Goal: Transaction & Acquisition: Purchase product/service

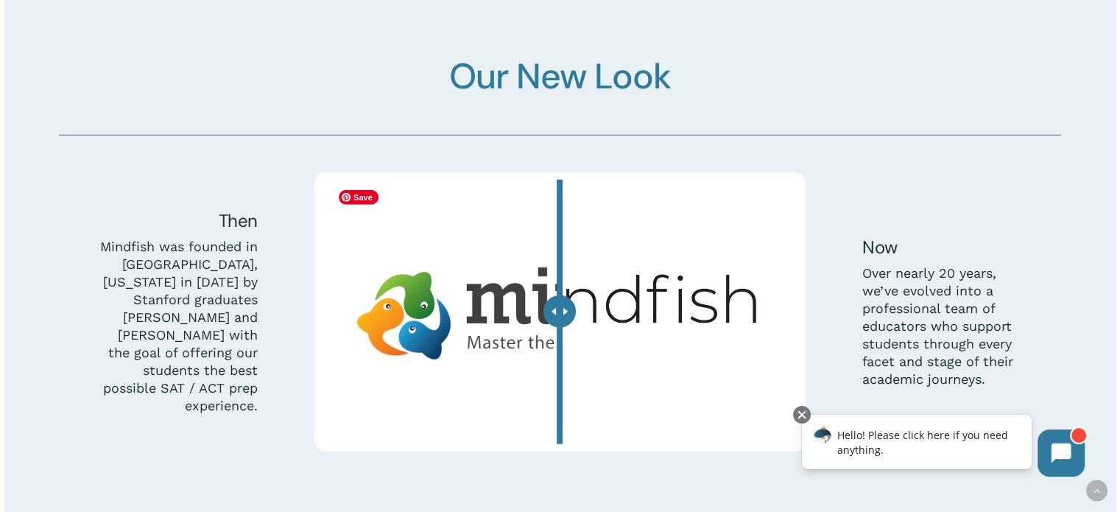
scroll to position [4037, 0]
click at [559, 314] on div at bounding box center [559, 311] width 32 height 32
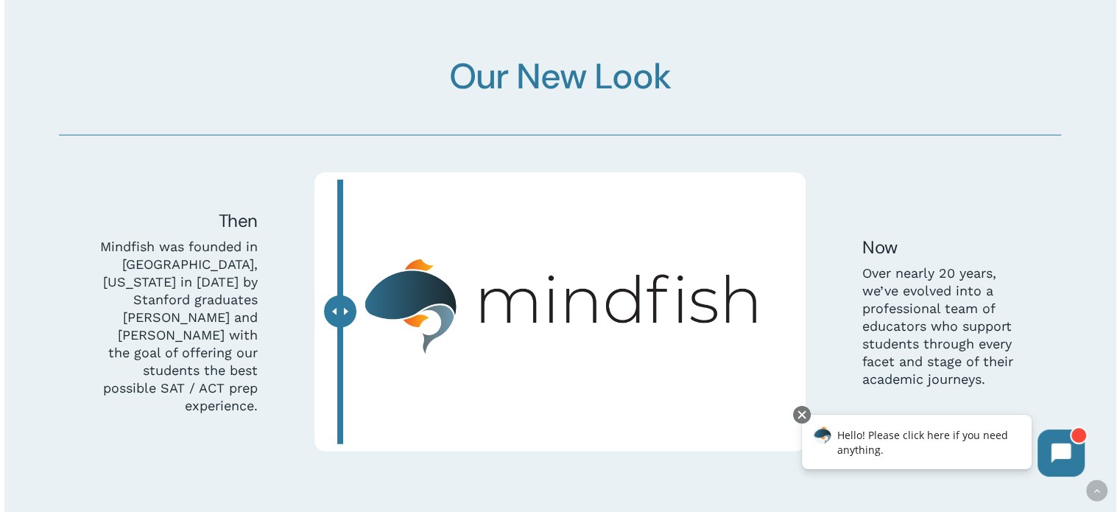
drag, startPoint x: 562, startPoint y: 313, endPoint x: 340, endPoint y: 316, distance: 222.3
click at [340, 316] on div at bounding box center [340, 311] width 32 height 32
drag, startPoint x: 458, startPoint y: 310, endPoint x: 542, endPoint y: 312, distance: 83.9
click at [542, 312] on img at bounding box center [559, 305] width 456 height 245
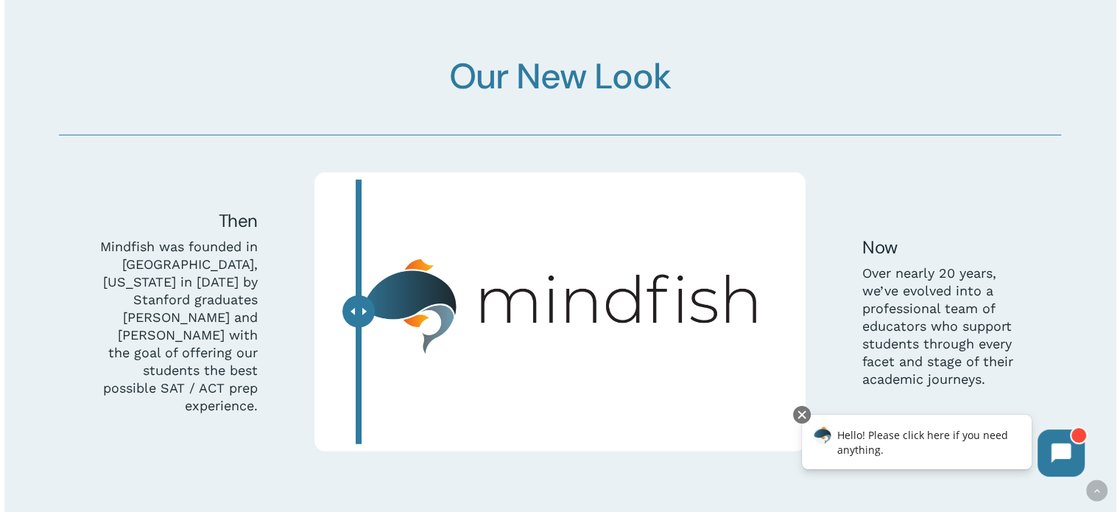
drag, startPoint x: 345, startPoint y: 313, endPoint x: 358, endPoint y: 336, distance: 27.4
click at [358, 328] on div at bounding box center [358, 311] width 32 height 32
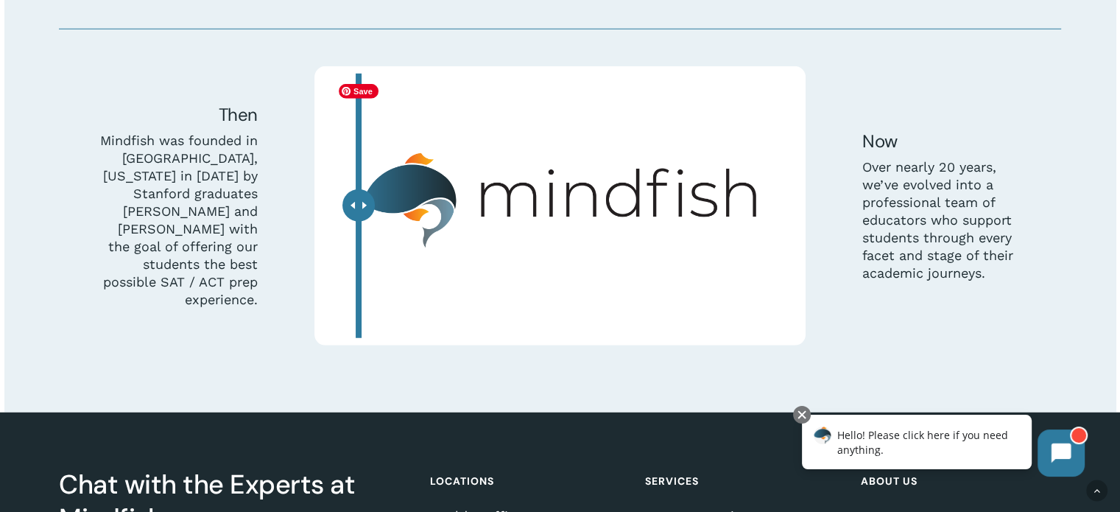
scroll to position [4143, 0]
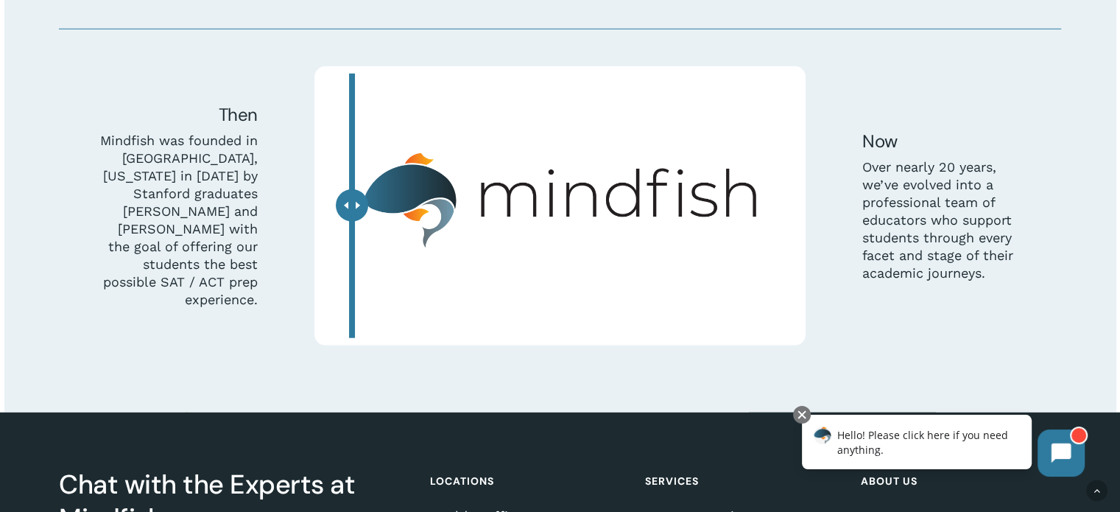
drag, startPoint x: 362, startPoint y: 205, endPoint x: 352, endPoint y: 294, distance: 88.9
click at [352, 222] on div at bounding box center [352, 205] width 32 height 32
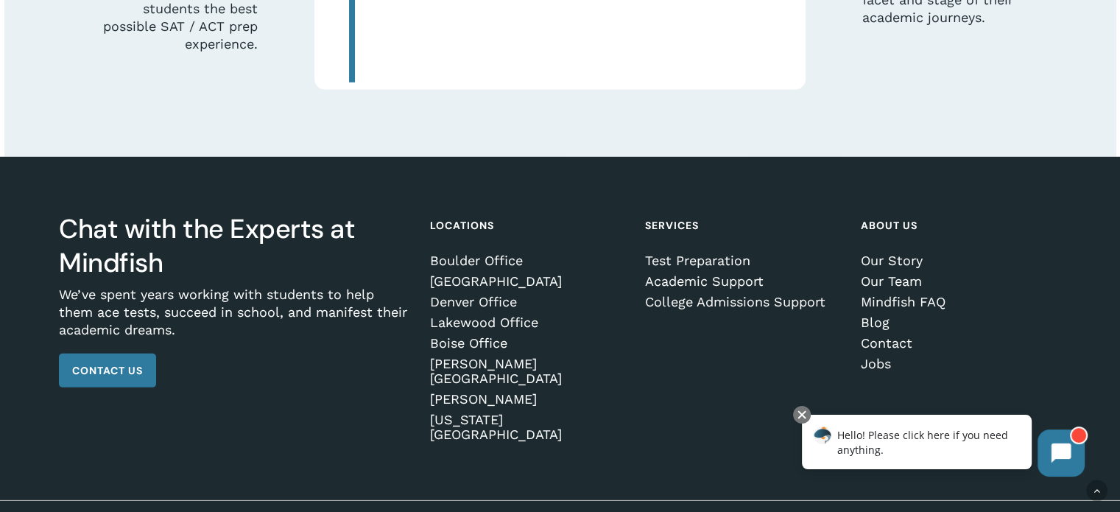
scroll to position [4398, 0]
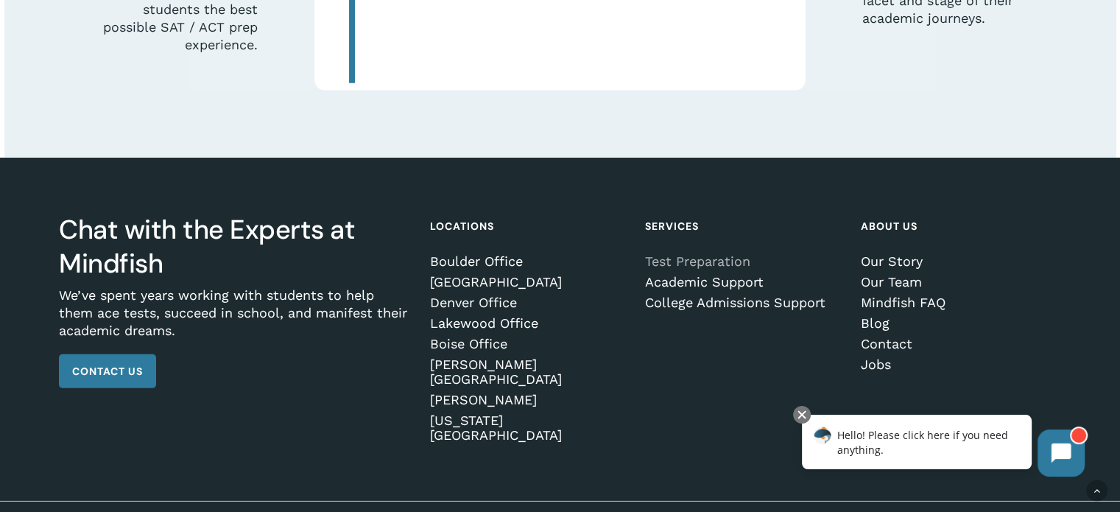
click at [717, 255] on link "Test Preparation" at bounding box center [742, 261] width 195 height 15
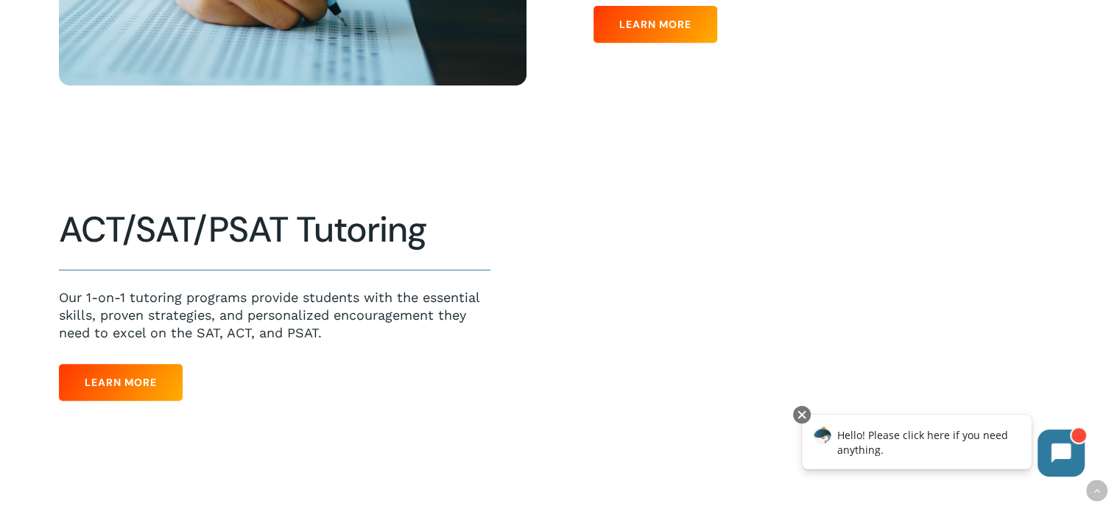
scroll to position [467, 0]
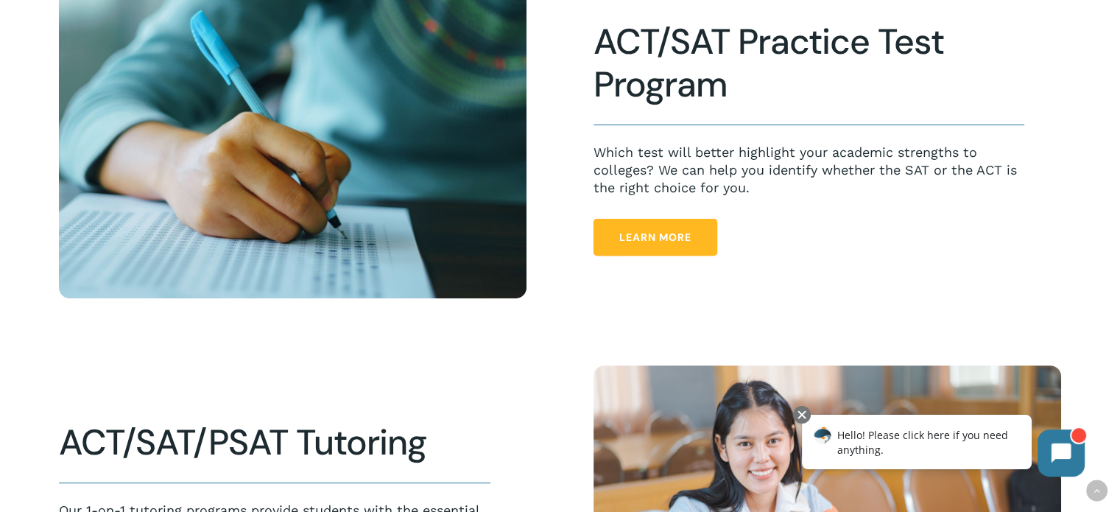
click at [636, 244] on span "Learn More" at bounding box center [655, 237] width 72 height 15
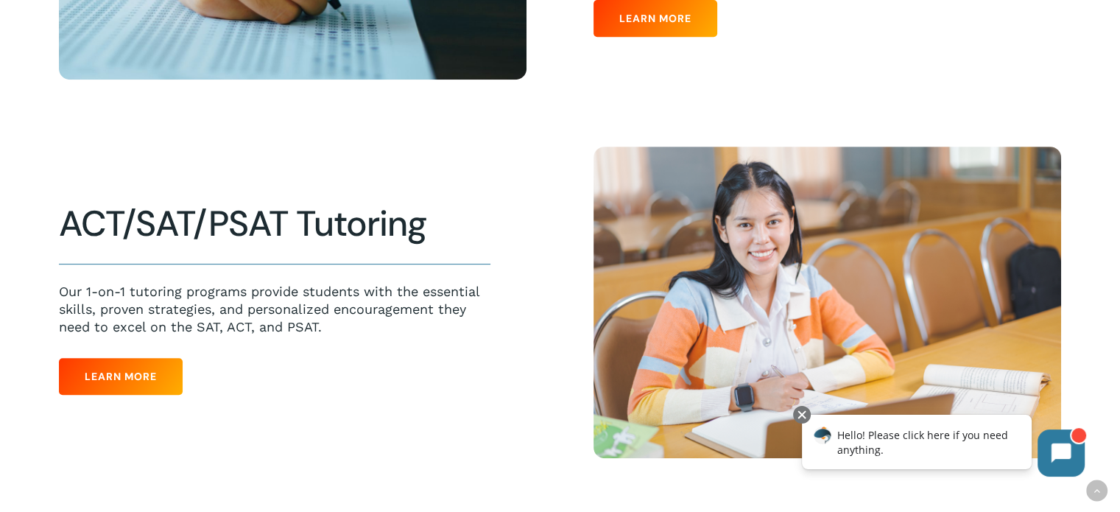
scroll to position [685, 0]
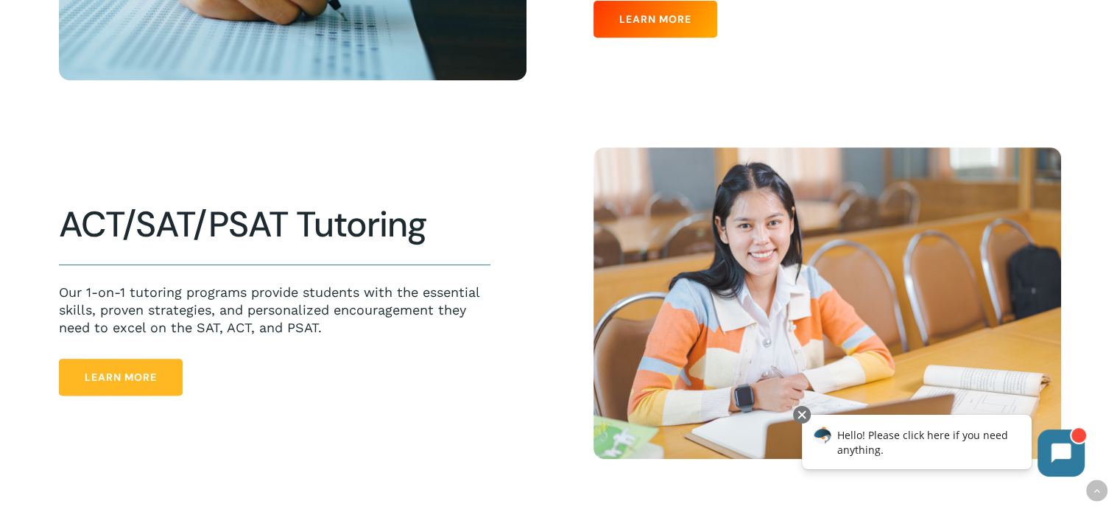
click at [141, 379] on span "Learn More" at bounding box center [121, 377] width 72 height 15
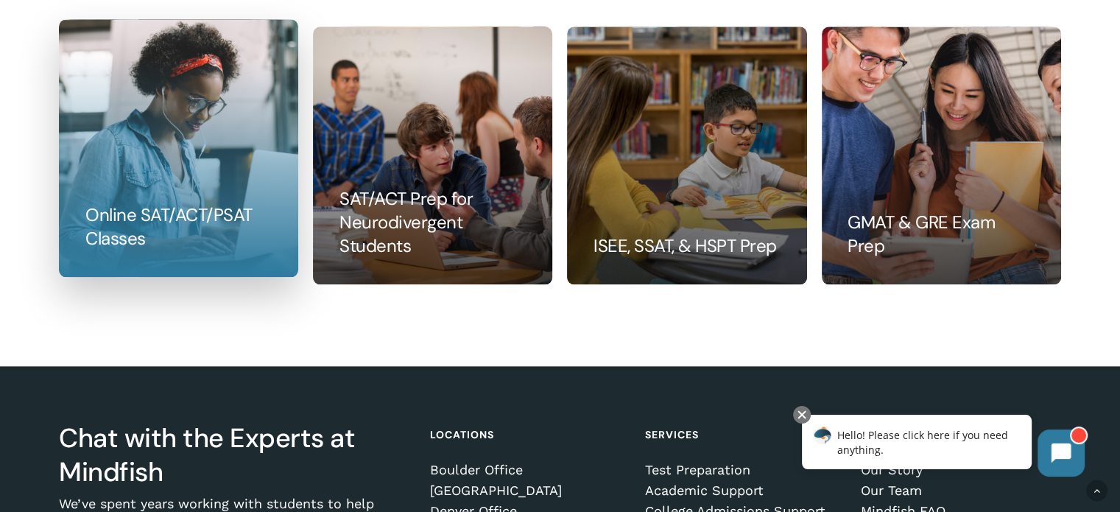
scroll to position [1707, 0]
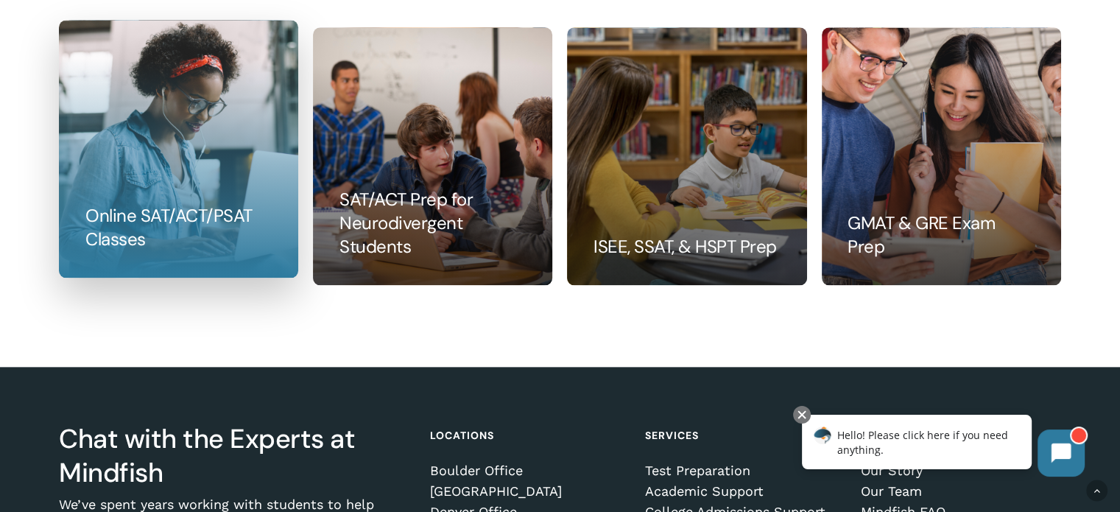
click at [179, 244] on link at bounding box center [179, 149] width 238 height 256
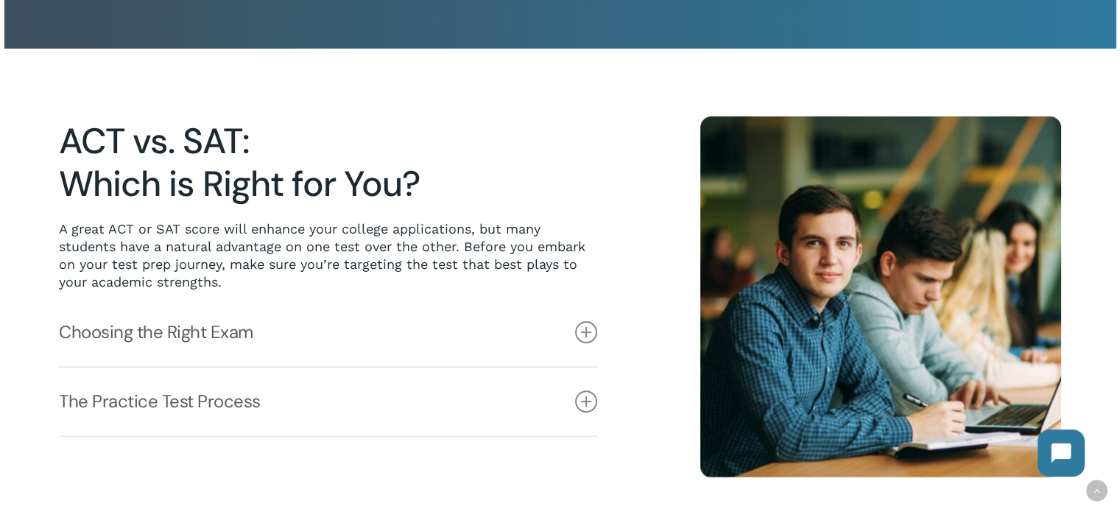
scroll to position [320, 0]
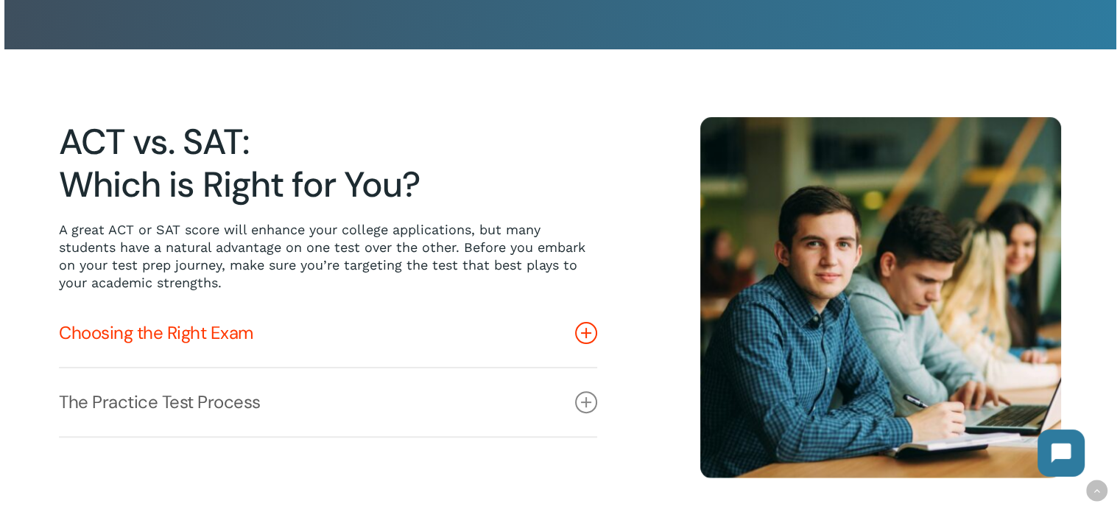
click at [462, 333] on link "Choosing the Right Exam" at bounding box center [328, 333] width 538 height 68
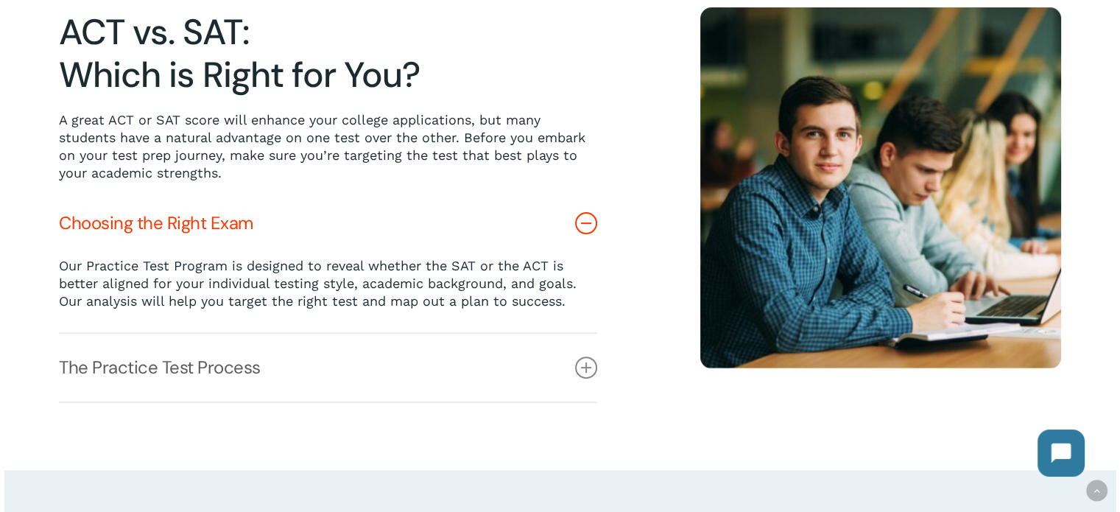
scroll to position [431, 0]
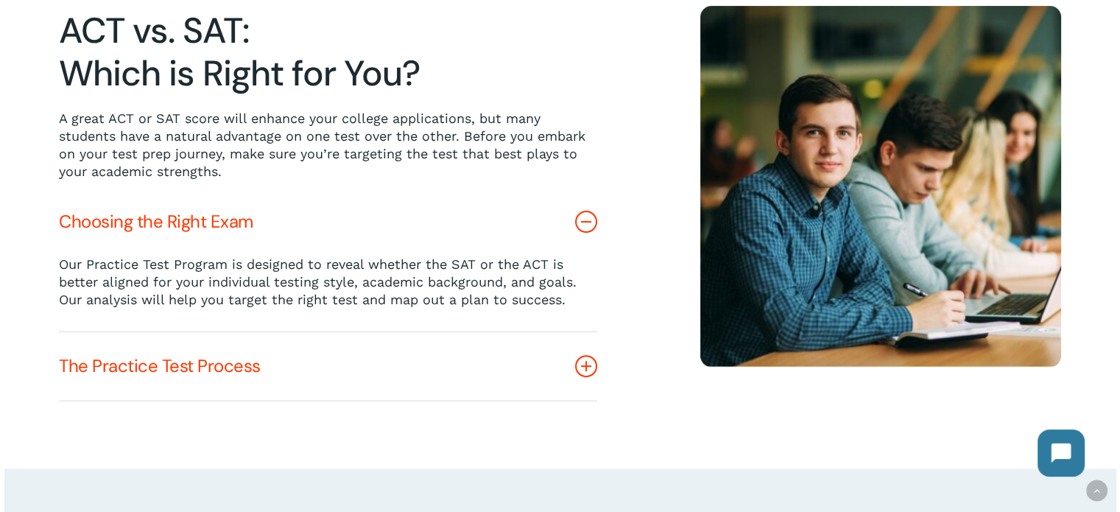
click at [409, 367] on link "The Practice Test Process" at bounding box center [328, 366] width 538 height 68
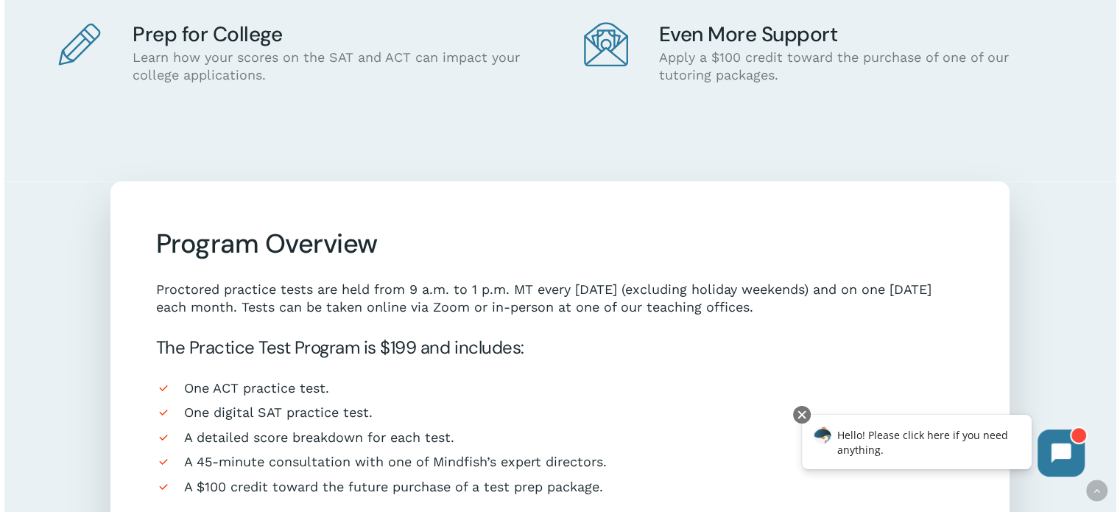
scroll to position [1110, 0]
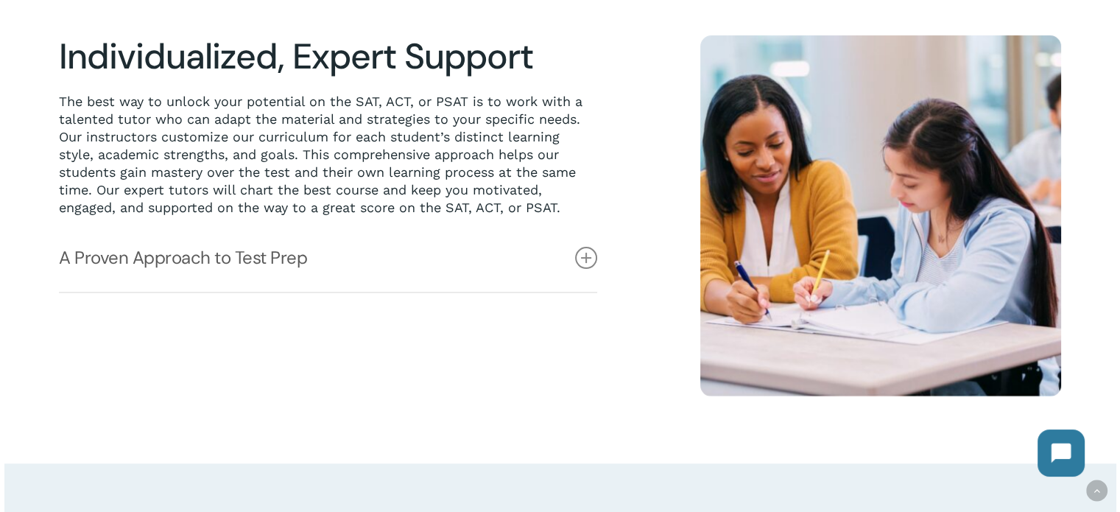
scroll to position [403, 0]
click at [286, 264] on link "A Proven Approach to Test Prep" at bounding box center [328, 257] width 538 height 68
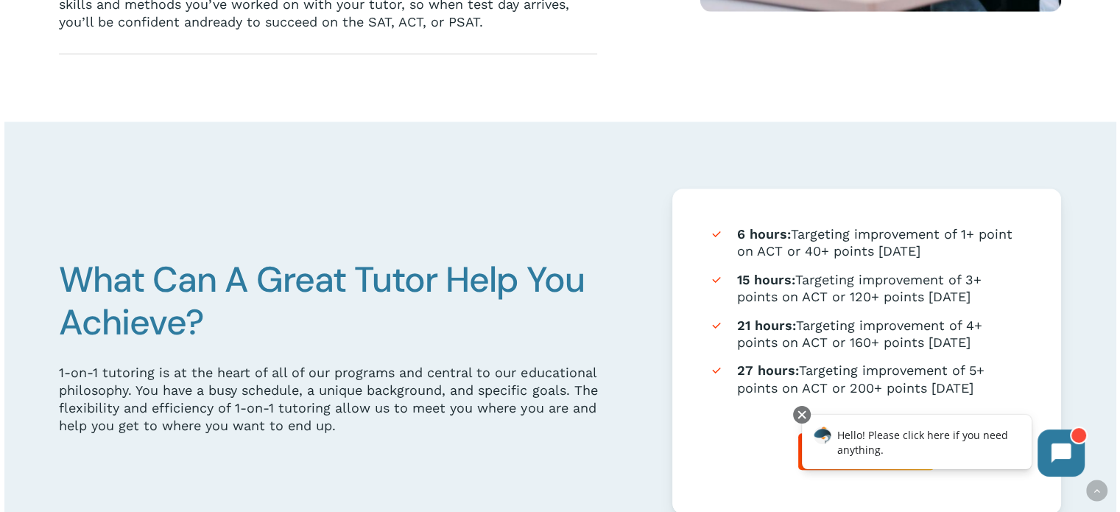
scroll to position [786, 0]
click at [701, 406] on div "6 hours: Targeting improvement of 1+ point on ACT or 40+ points on SAT 15 hours…" at bounding box center [866, 350] width 389 height 325
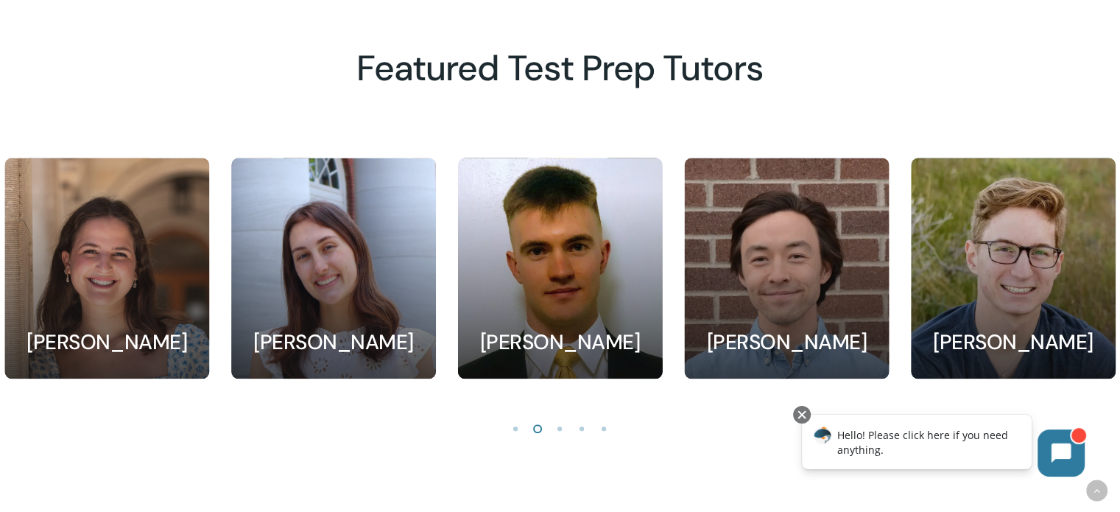
scroll to position [1386, 0]
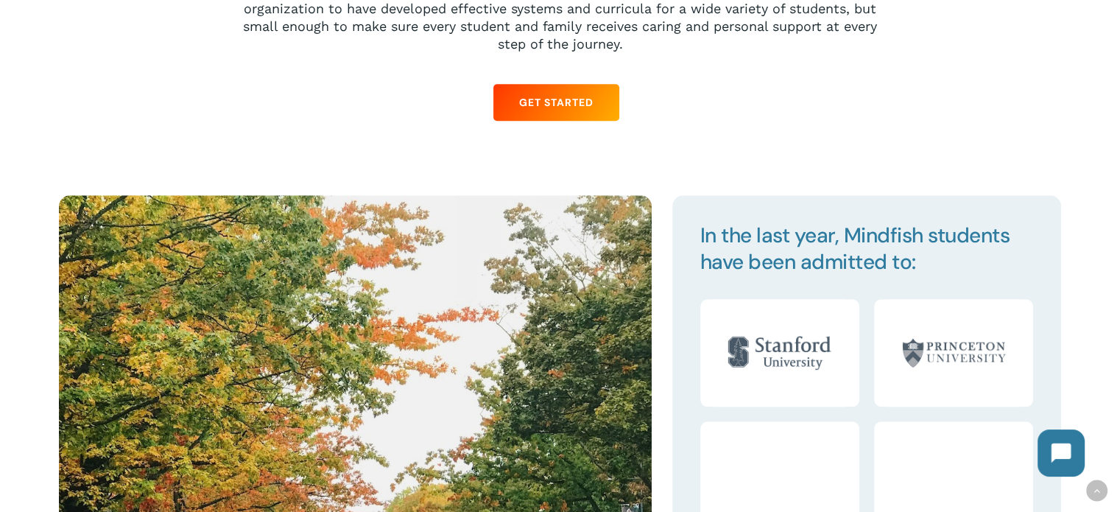
scroll to position [1413, 0]
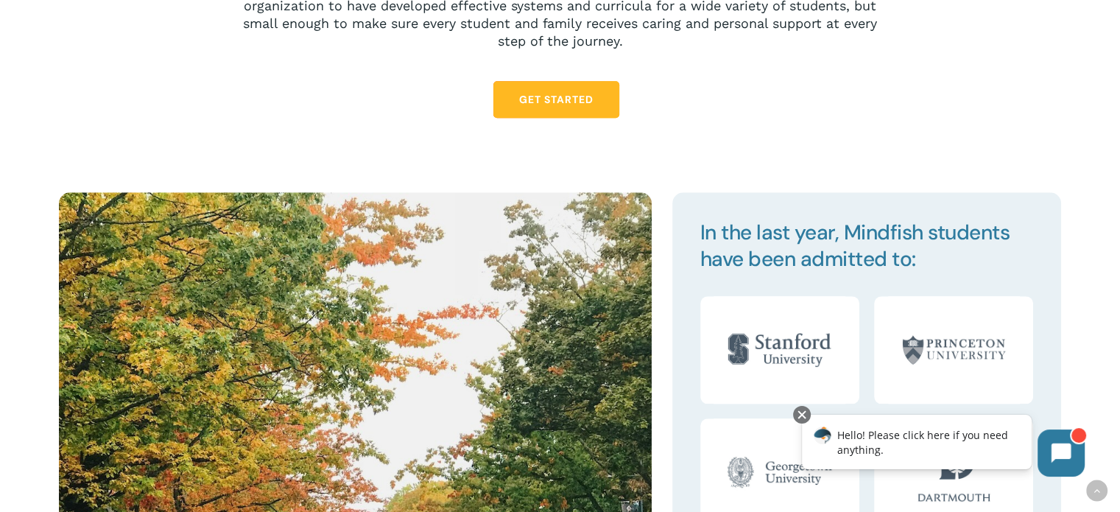
click at [553, 113] on link "Get Started" at bounding box center [556, 99] width 126 height 37
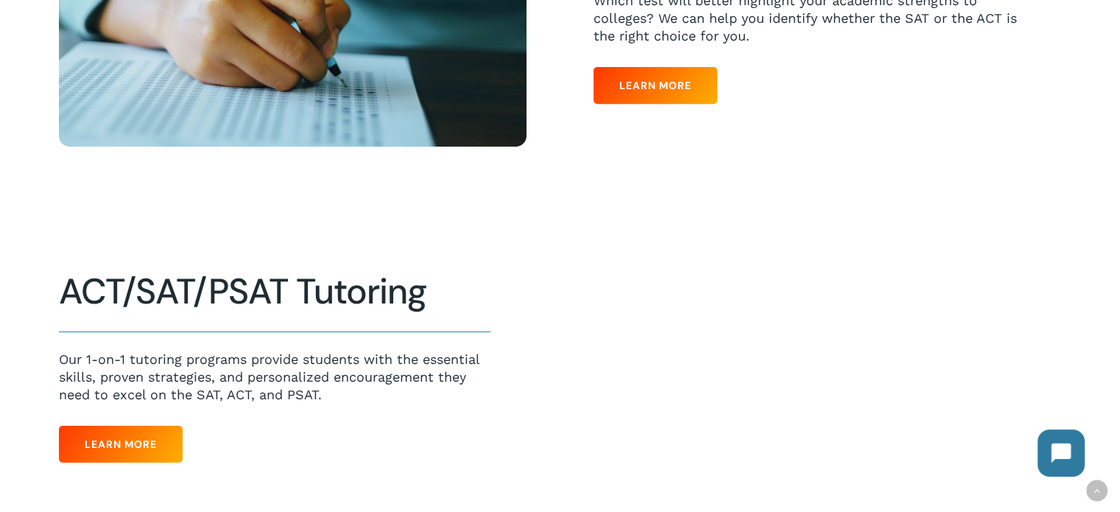
scroll to position [713, 0]
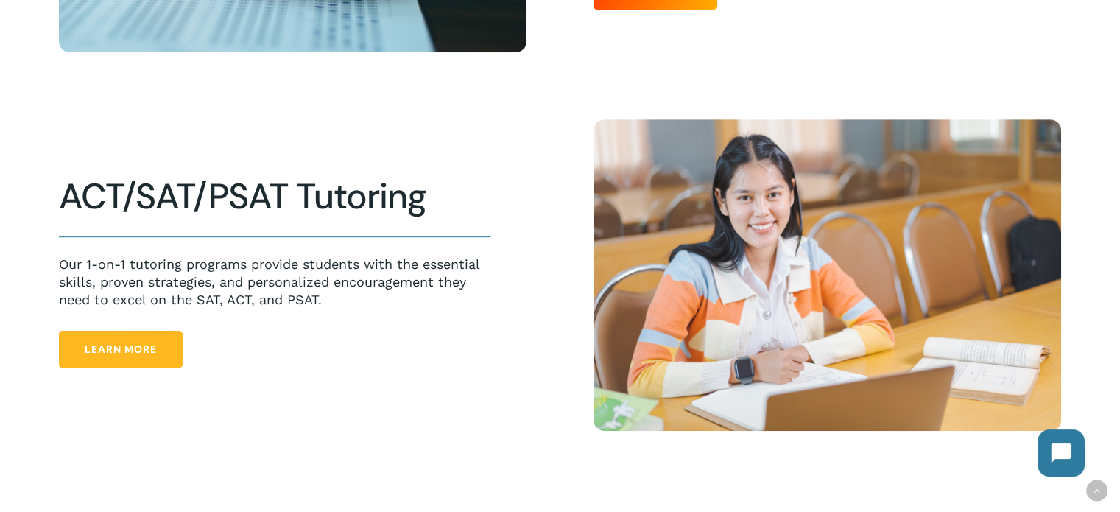
click at [168, 358] on link "Learn More" at bounding box center [121, 349] width 124 height 37
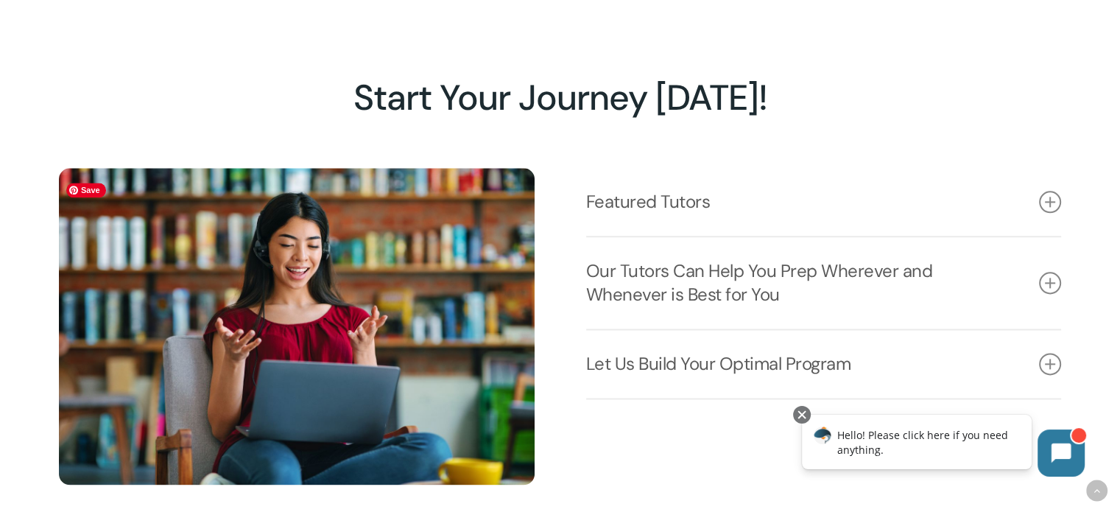
scroll to position [1813, 0]
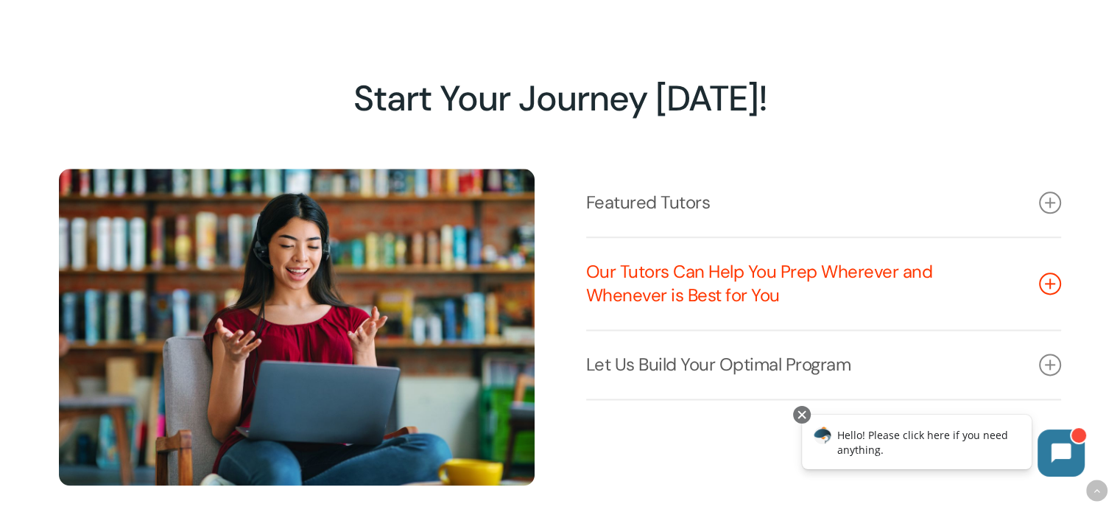
click at [763, 299] on link "Our Tutors Can Help You Prep Wherever and Whenever is Best for You" at bounding box center [824, 283] width 476 height 91
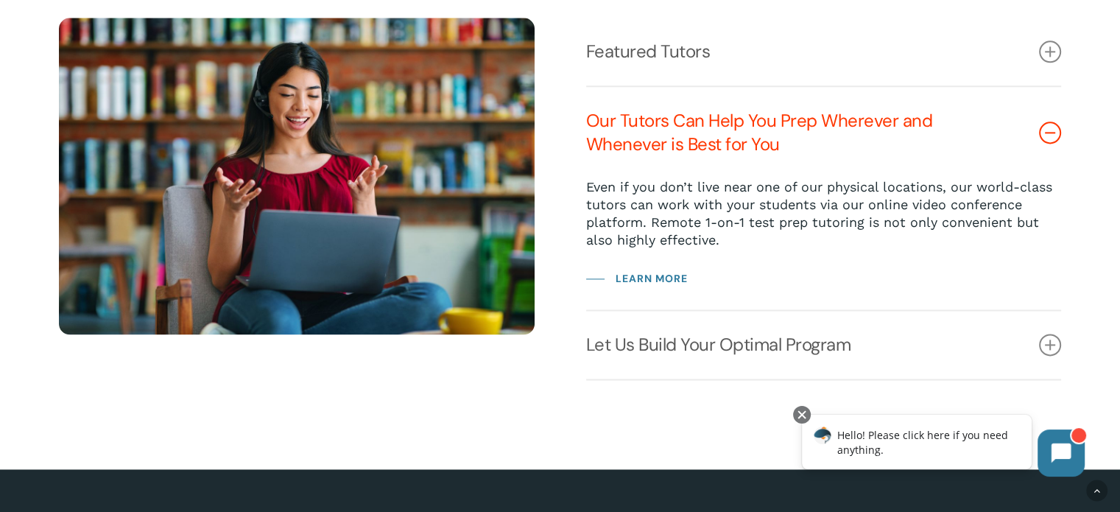
scroll to position [1963, 0]
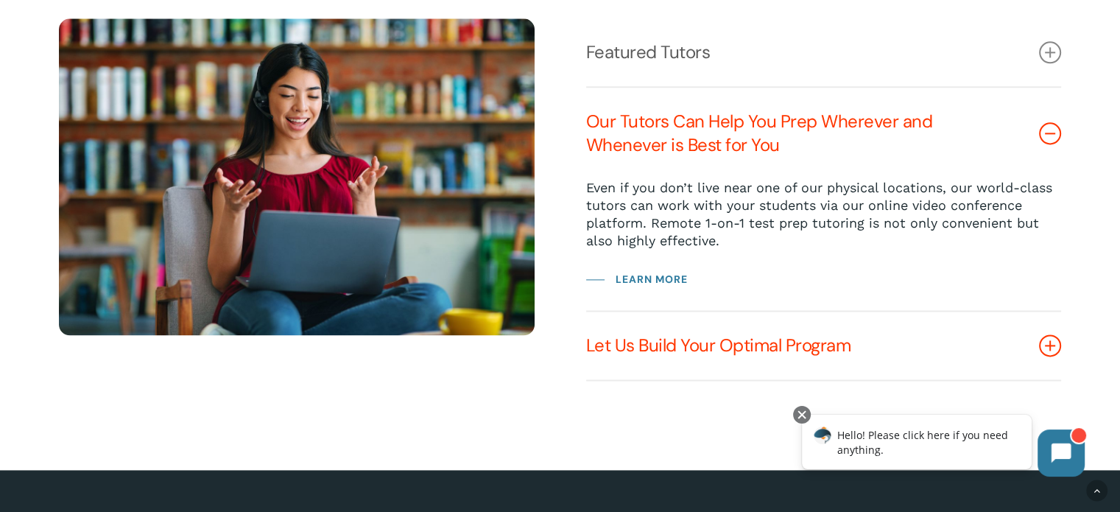
click at [763, 351] on link "Let Us Build Your Optimal Program" at bounding box center [824, 345] width 476 height 68
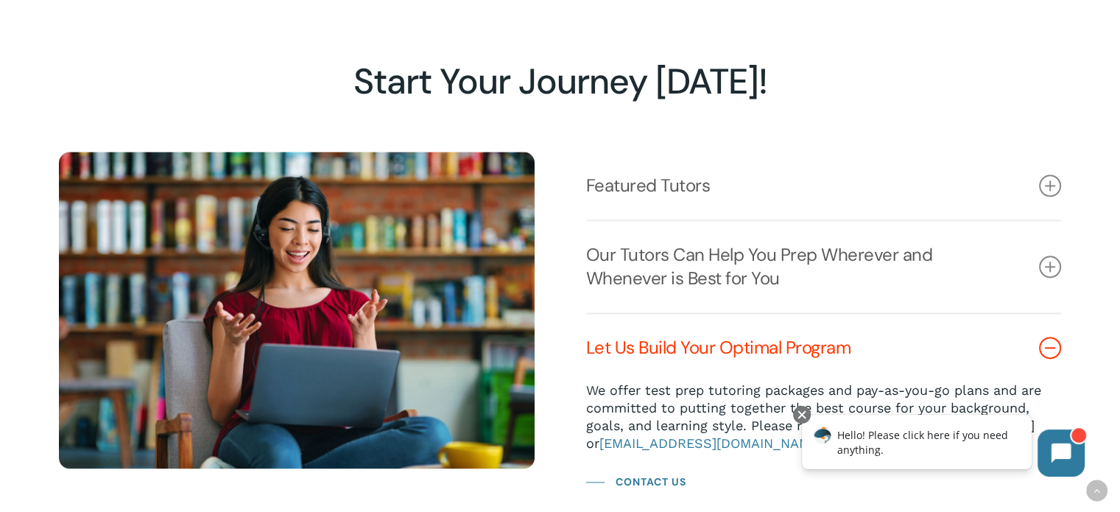
scroll to position [1786, 0]
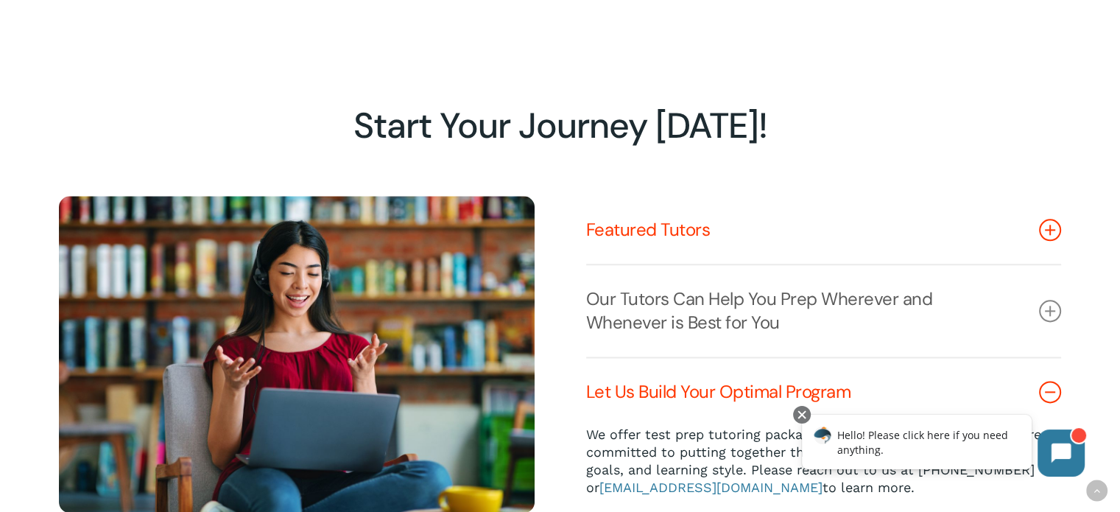
click at [683, 230] on link "Featured Tutors" at bounding box center [824, 230] width 476 height 68
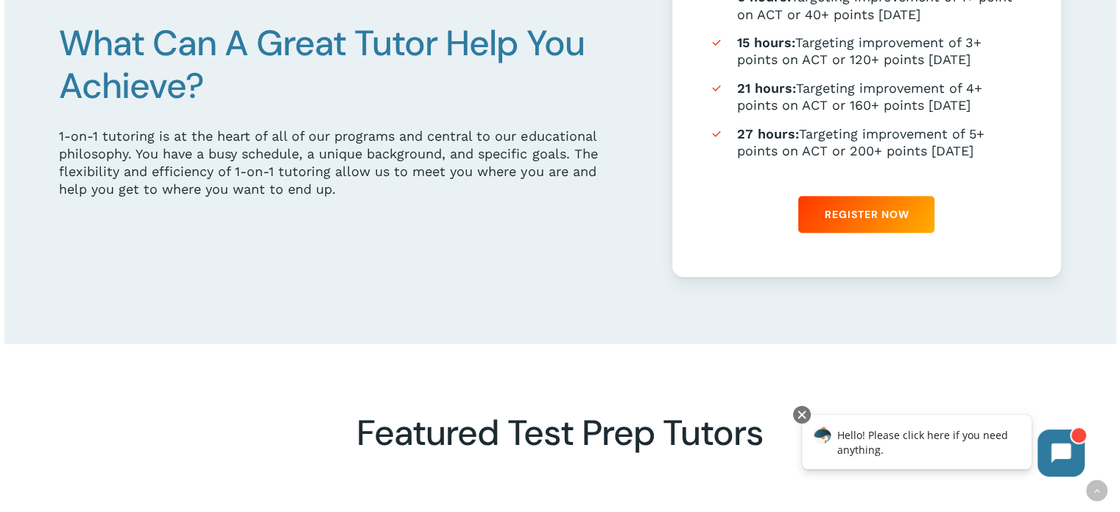
scroll to position [980, 0]
click at [854, 208] on link "Register Now" at bounding box center [866, 215] width 136 height 37
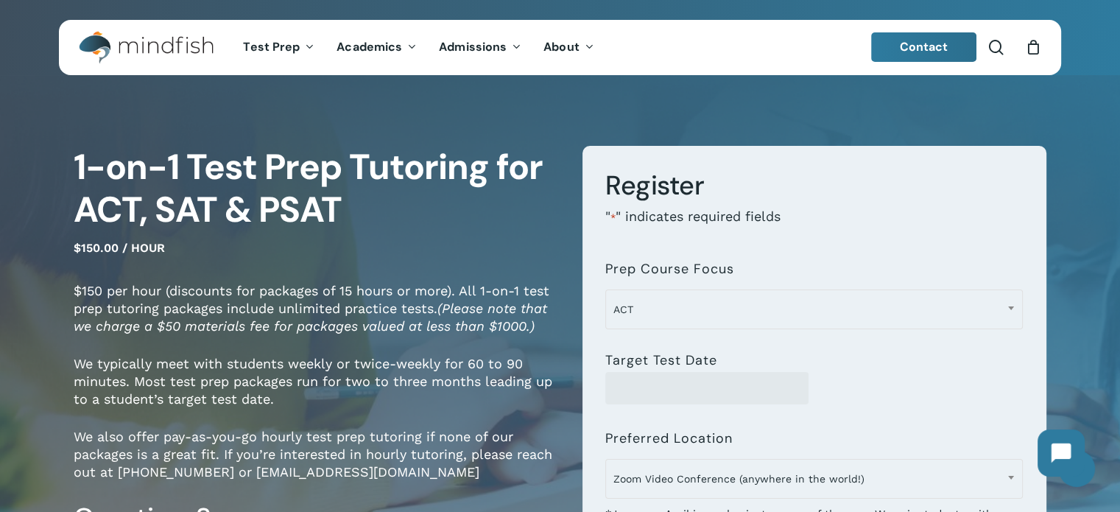
scroll to position [115, 0]
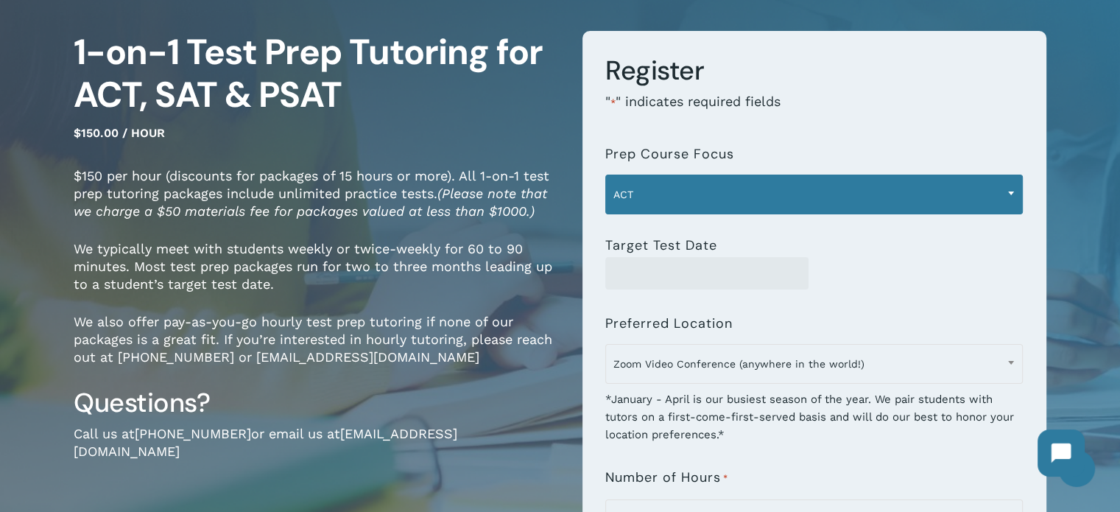
click at [701, 190] on span "ACT" at bounding box center [814, 194] width 416 height 31
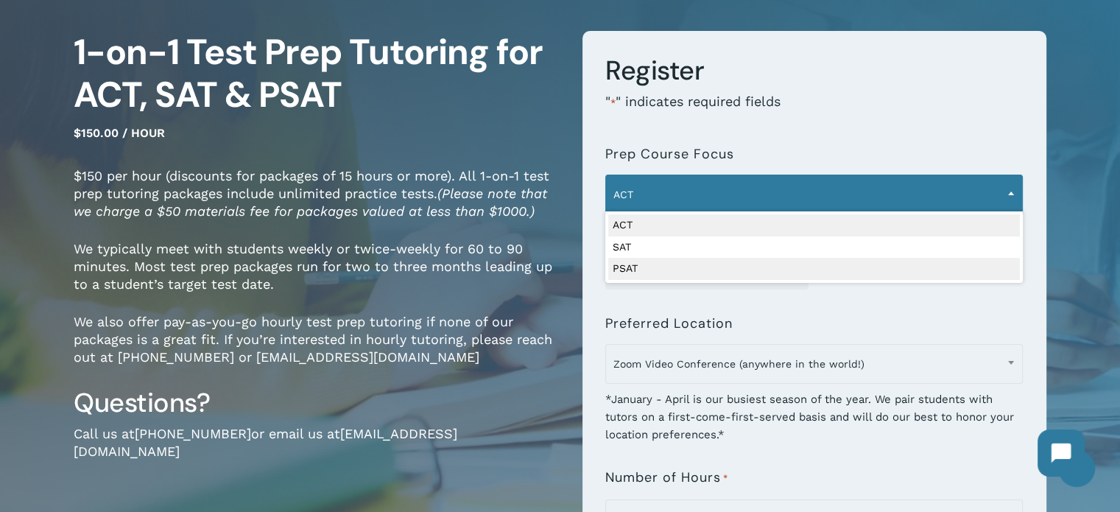
select select "****"
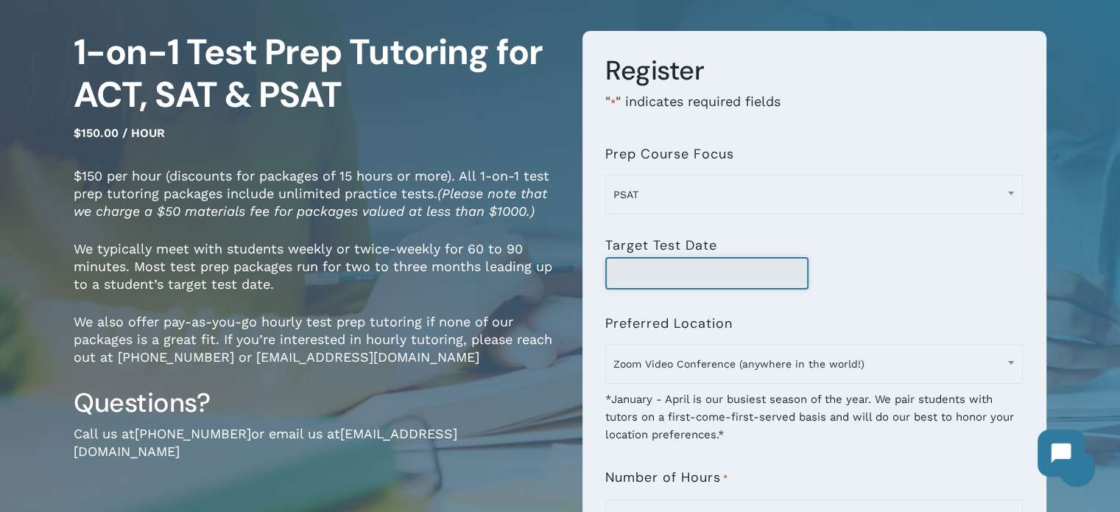
click at [702, 278] on input "Target Test Date" at bounding box center [706, 273] width 203 height 32
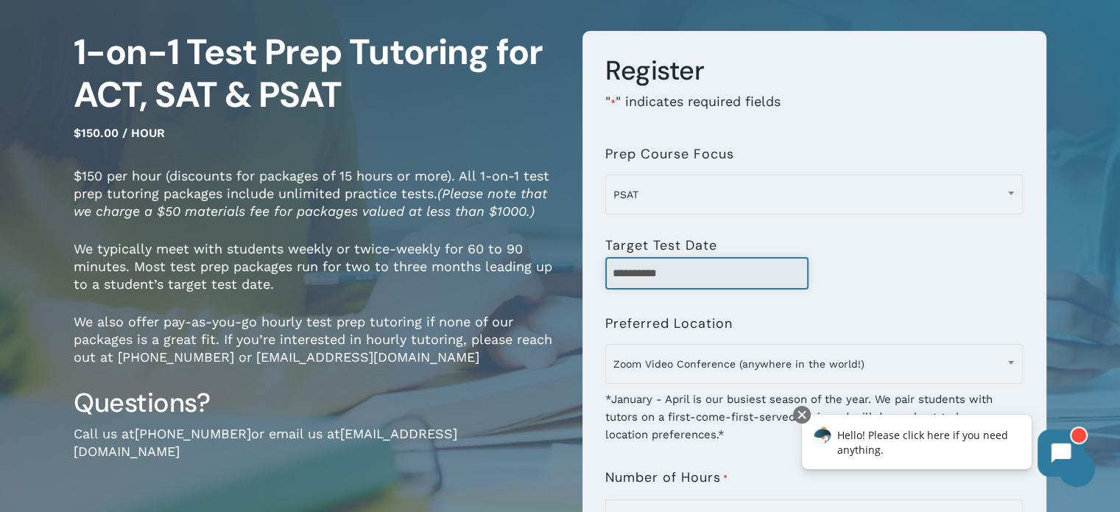
type input "**********"
click at [875, 288] on div "**********" at bounding box center [813, 273] width 417 height 32
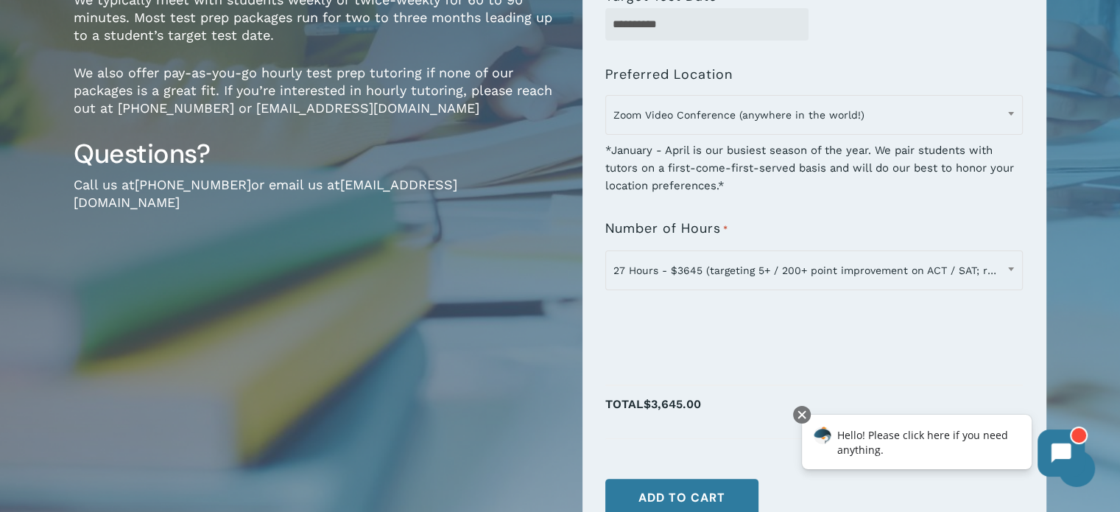
scroll to position [377, 0]
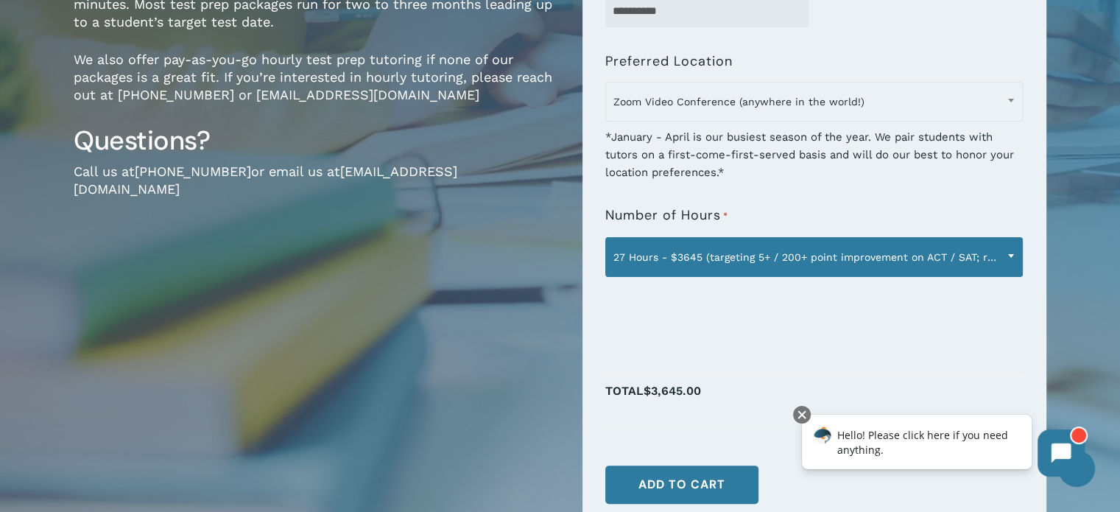
click at [1013, 255] on b at bounding box center [1011, 256] width 6 height 4
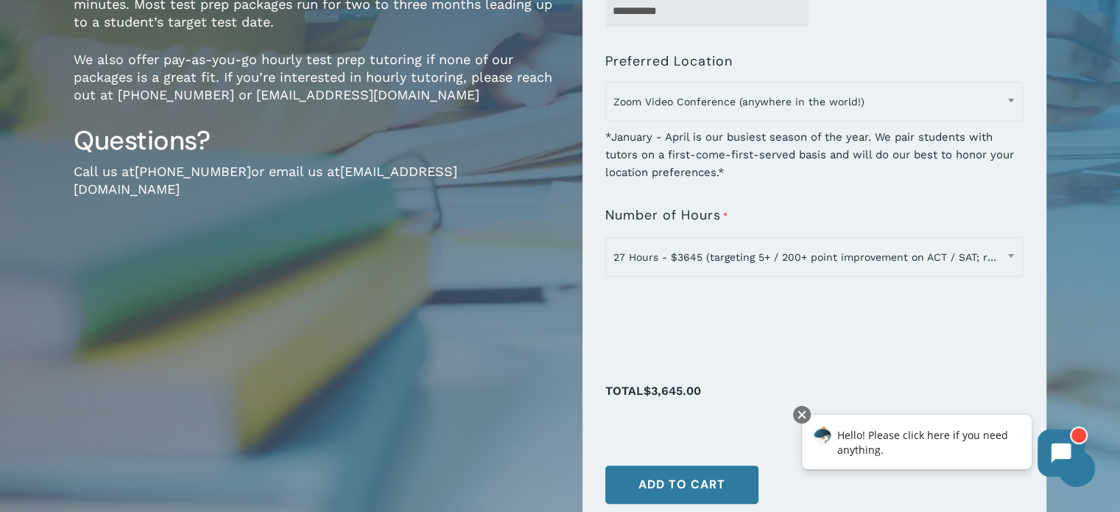
click at [756, 408] on p "Total $3,645.00" at bounding box center [813, 399] width 417 height 38
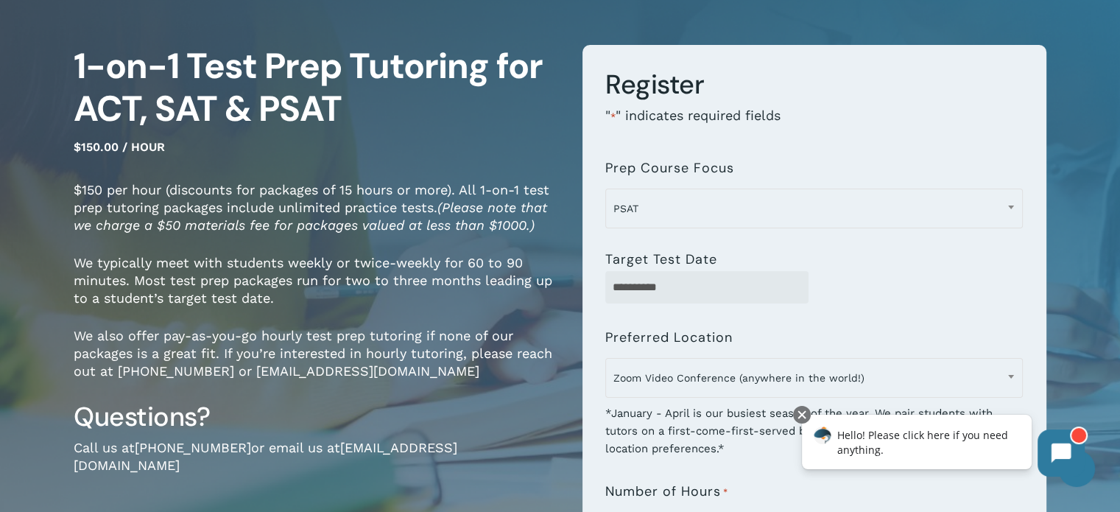
scroll to position [102, 0]
